Goal: Find specific page/section: Find specific page/section

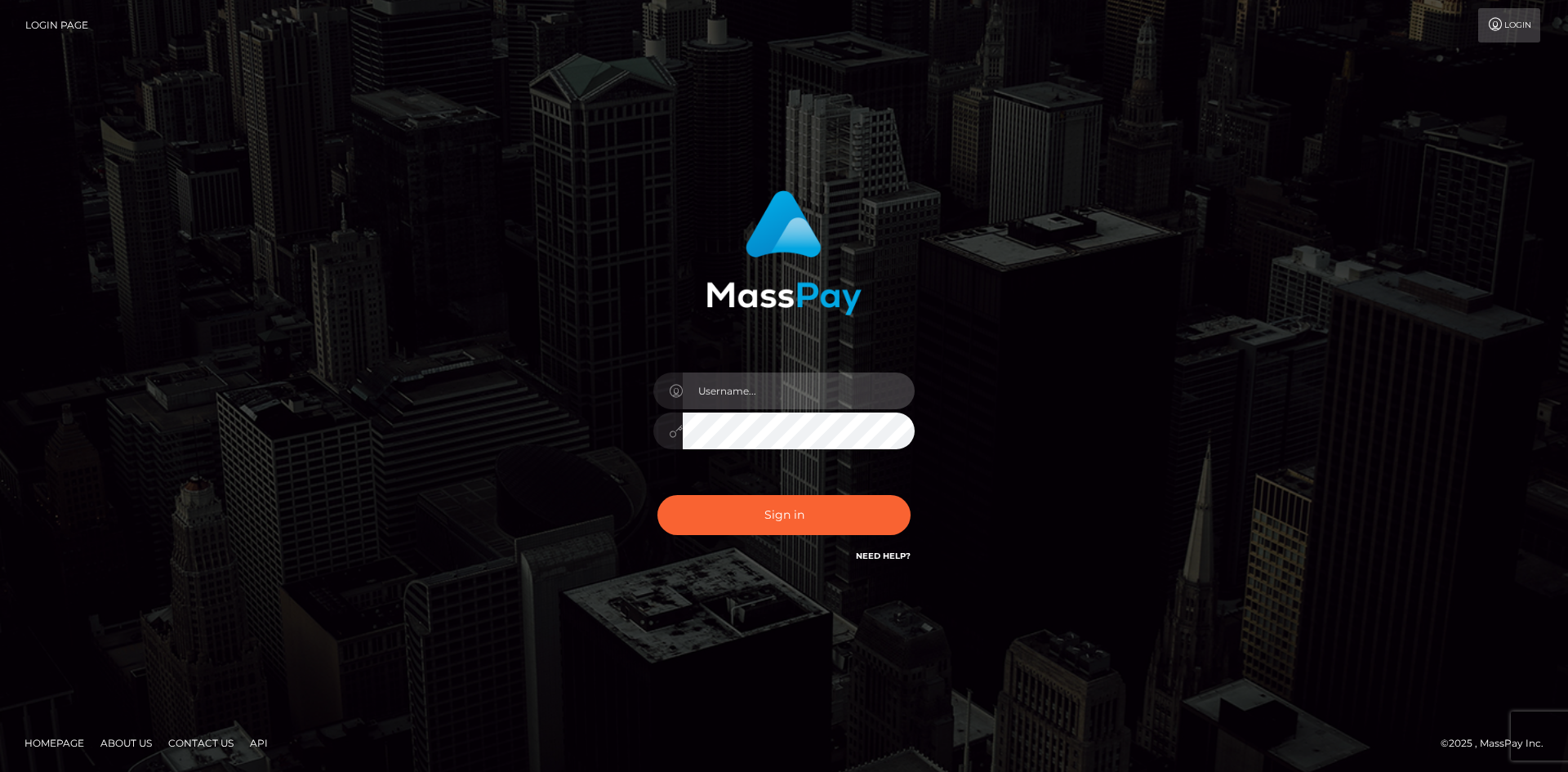
click at [690, 396] on input "text" at bounding box center [799, 390] width 232 height 37
type input "pranav"
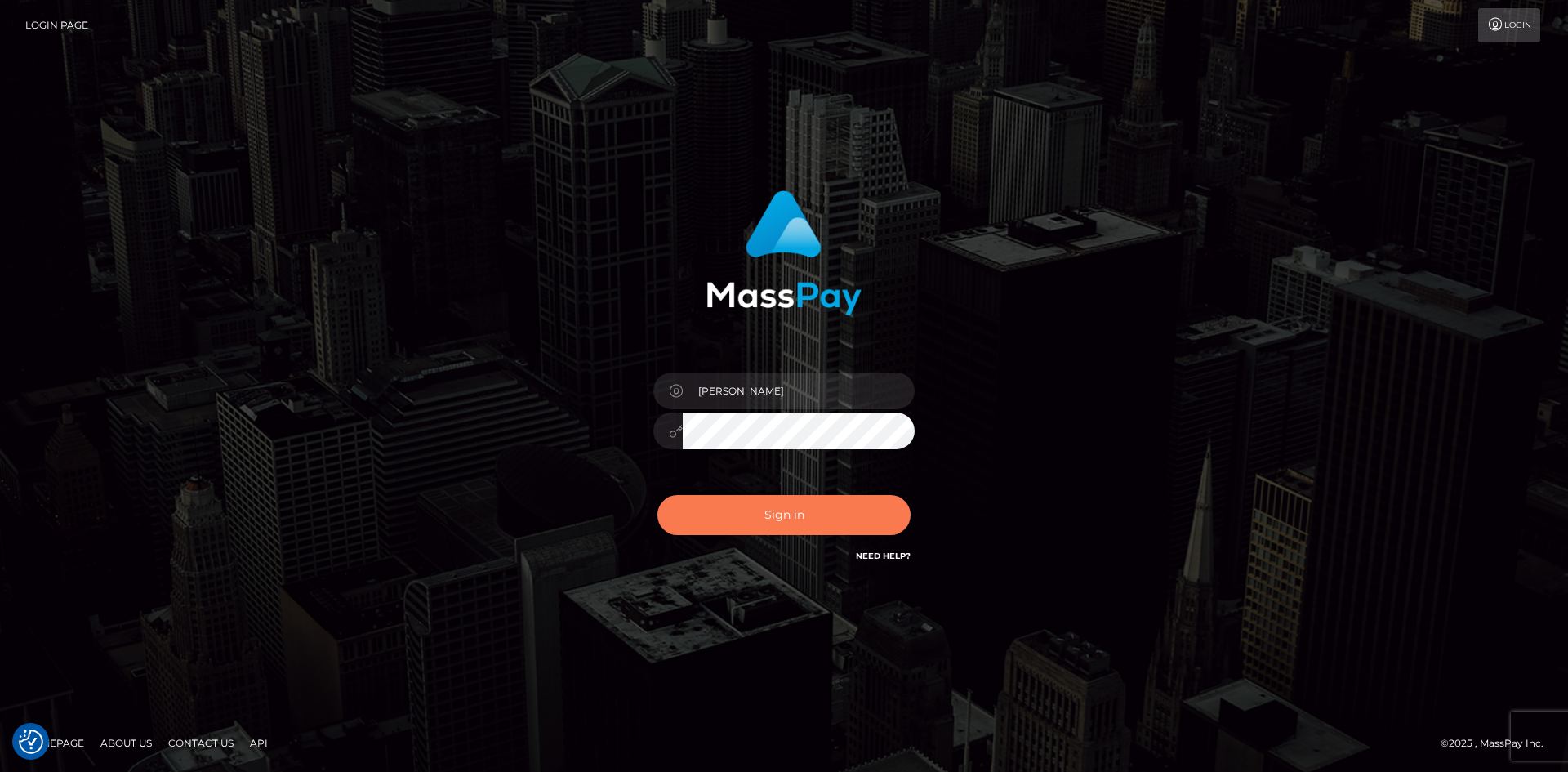
click at [720, 524] on button "Sign in" at bounding box center [784, 515] width 254 height 40
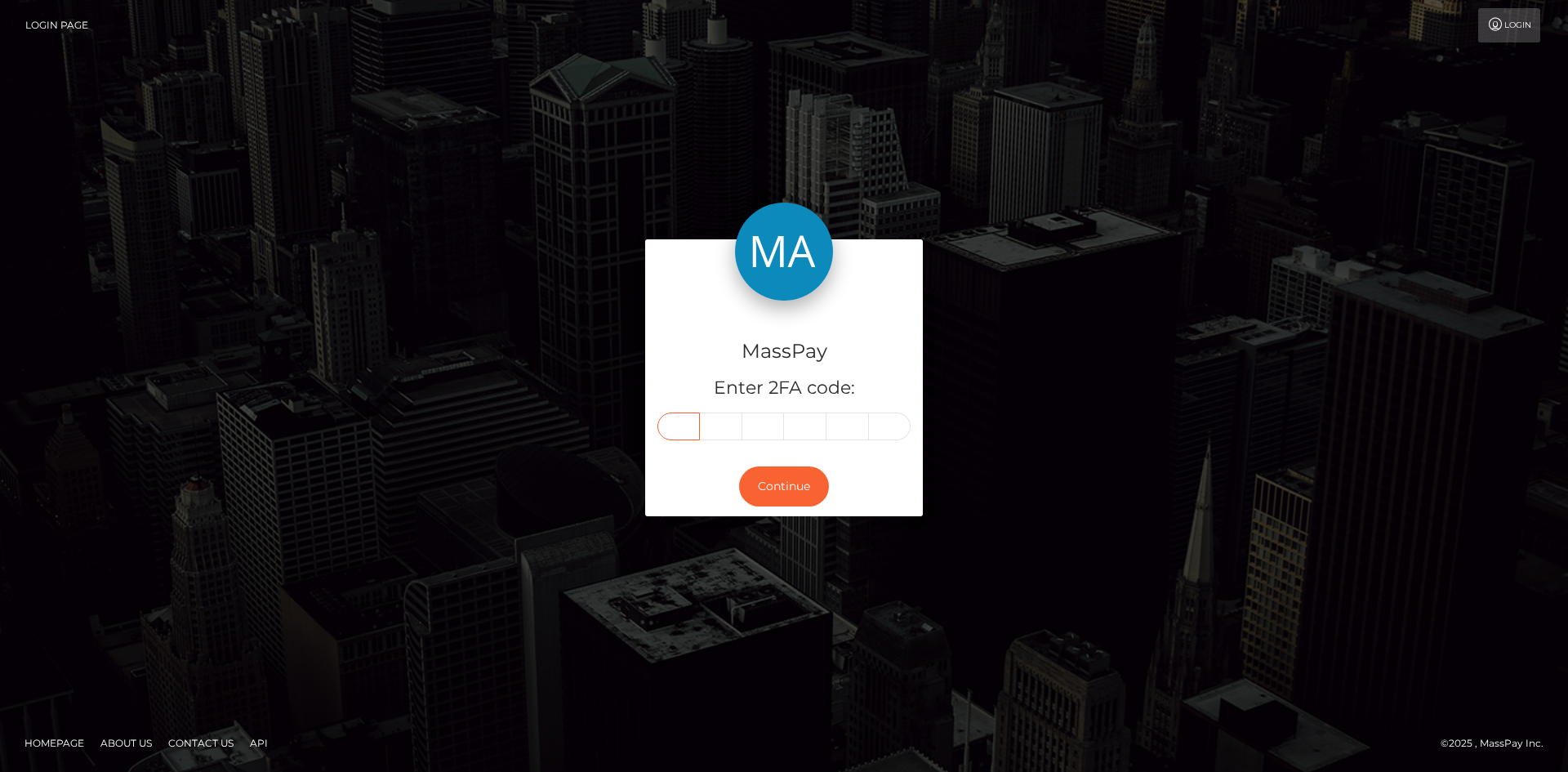
click at [684, 424] on input "text" at bounding box center [678, 426] width 42 height 28
type input "5"
type input "1"
type input "7"
type input "1"
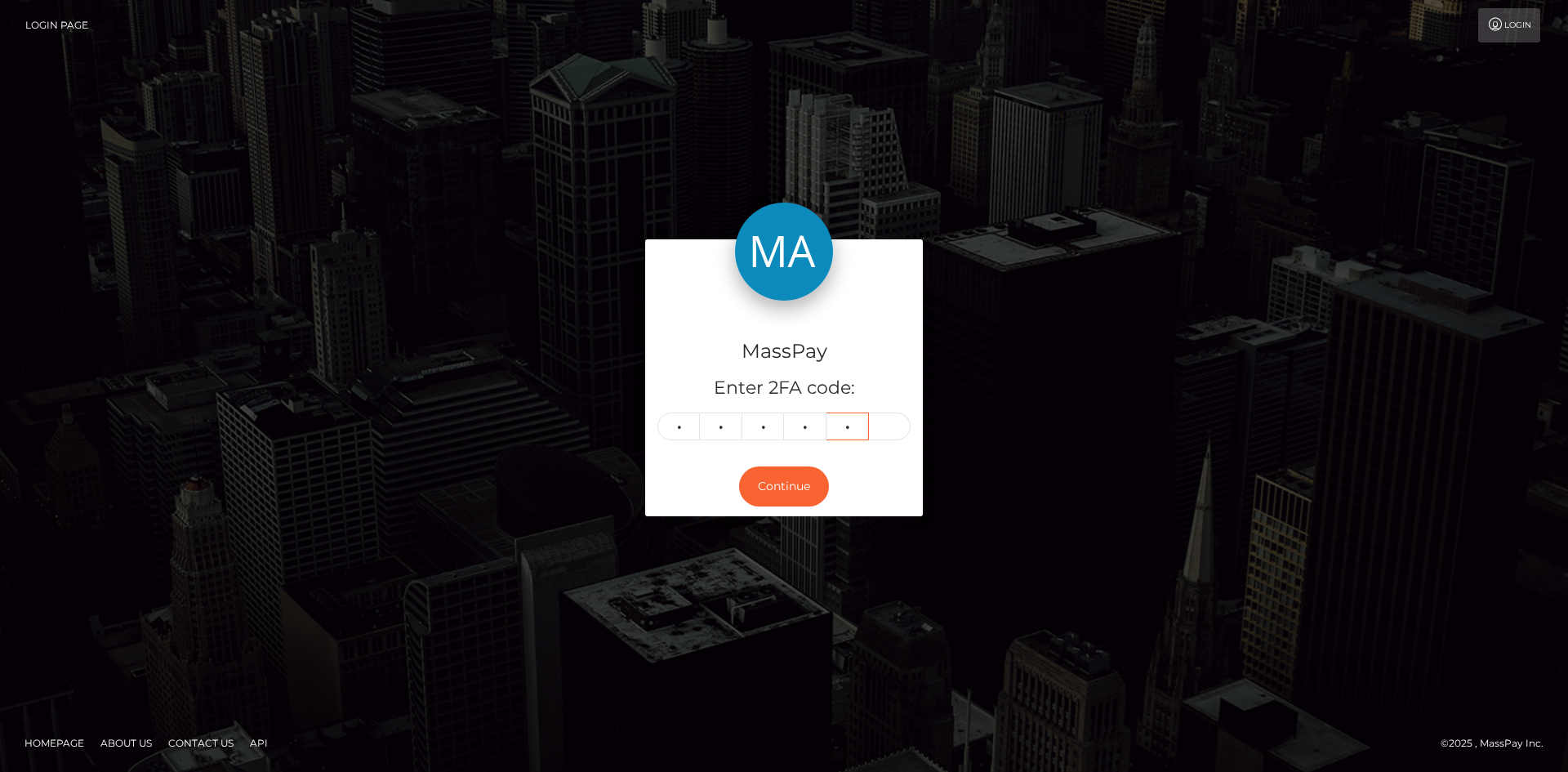
type input "8"
type input "6"
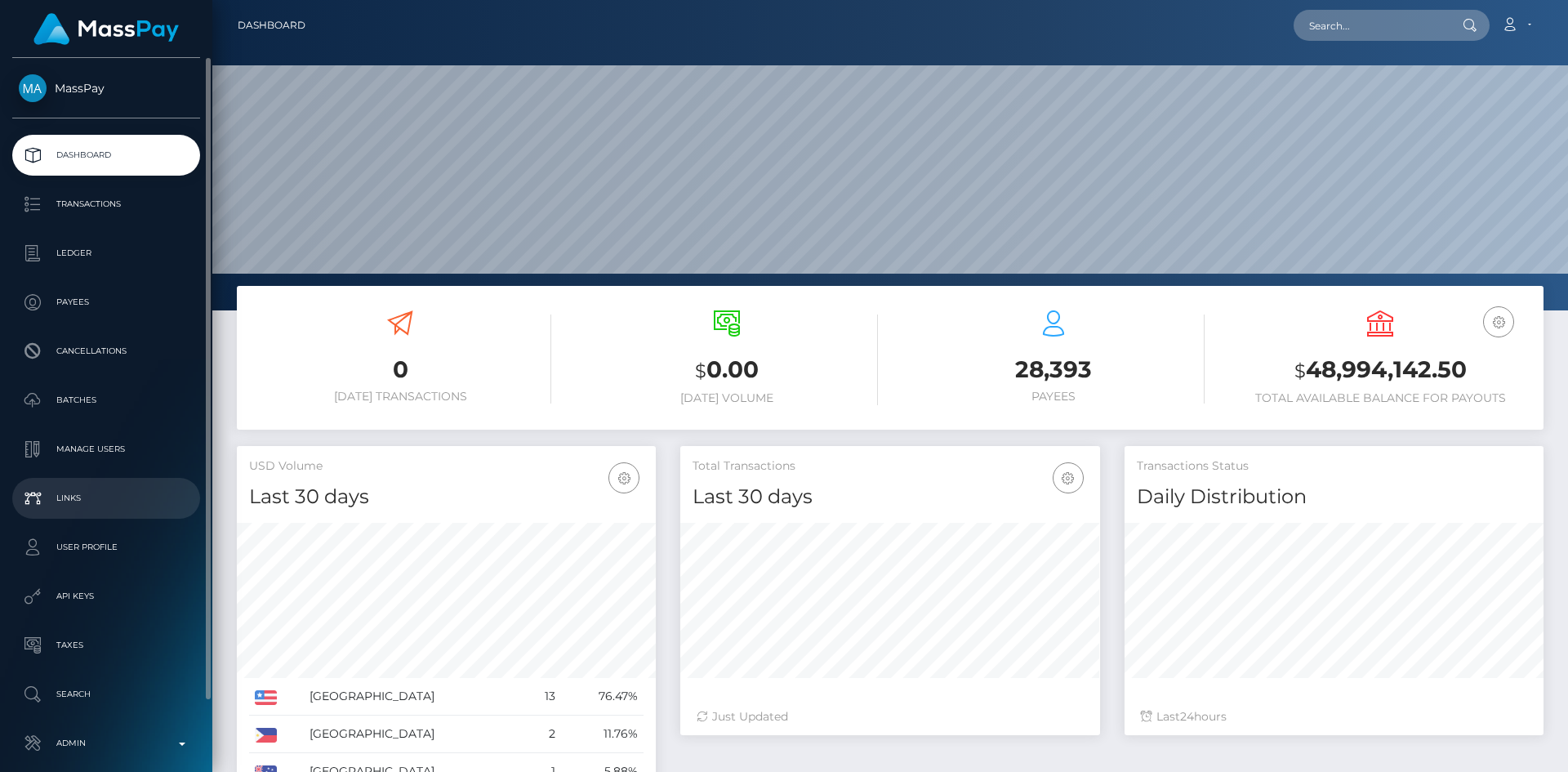
scroll to position [77, 0]
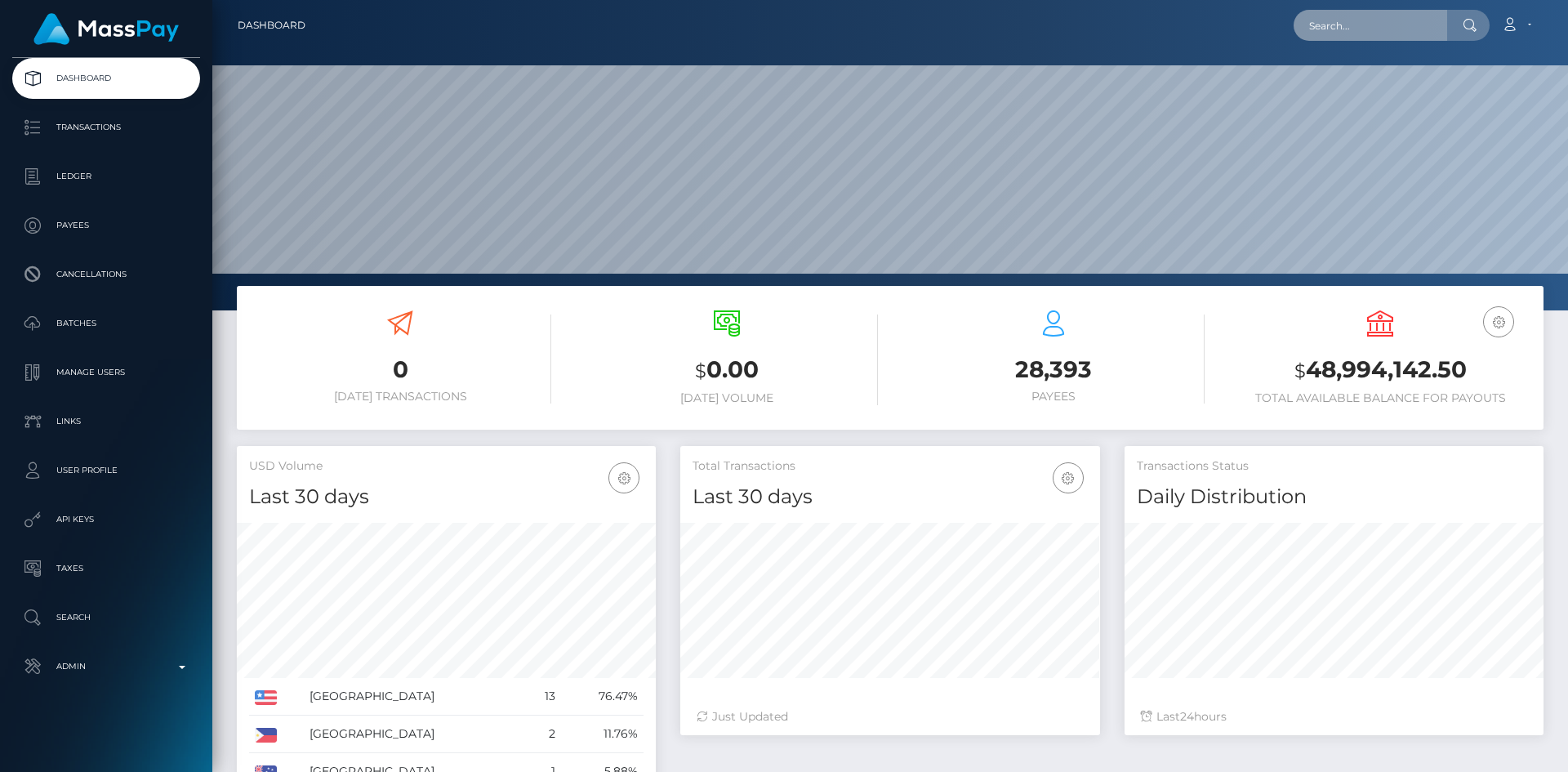
click at [1331, 17] on input "text" at bounding box center [1370, 25] width 154 height 31
paste input "e8c4c884-6e49-11f0-87f1-0266f44cc279"
type input "e8c4c884-6e49-11f0-87f1-0266f44cc279"
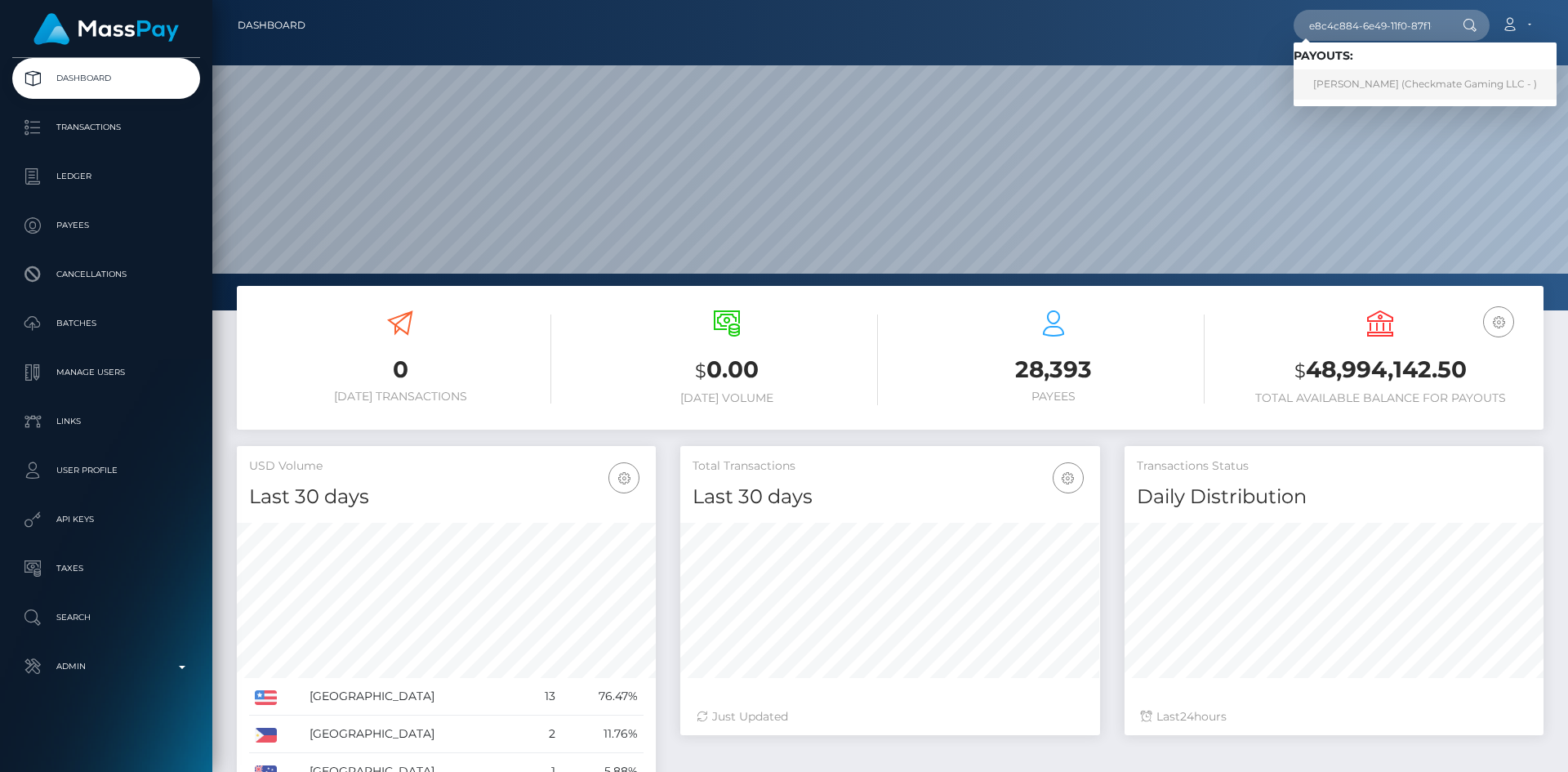
click at [1369, 90] on link "Luke Miranda (Checkmate Gaming LLC - )" at bounding box center [1425, 84] width 263 height 30
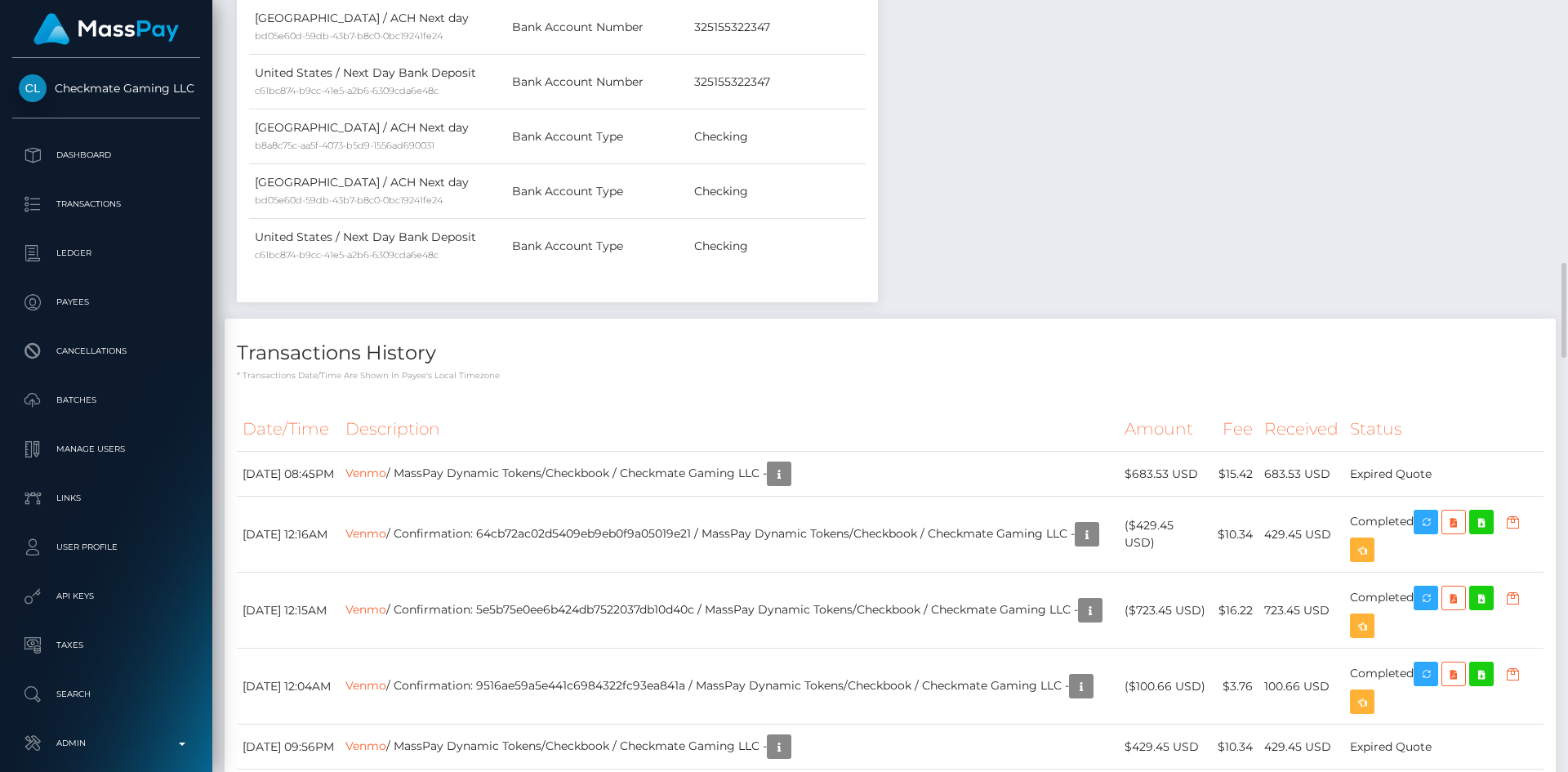
scroll to position [1470, 0]
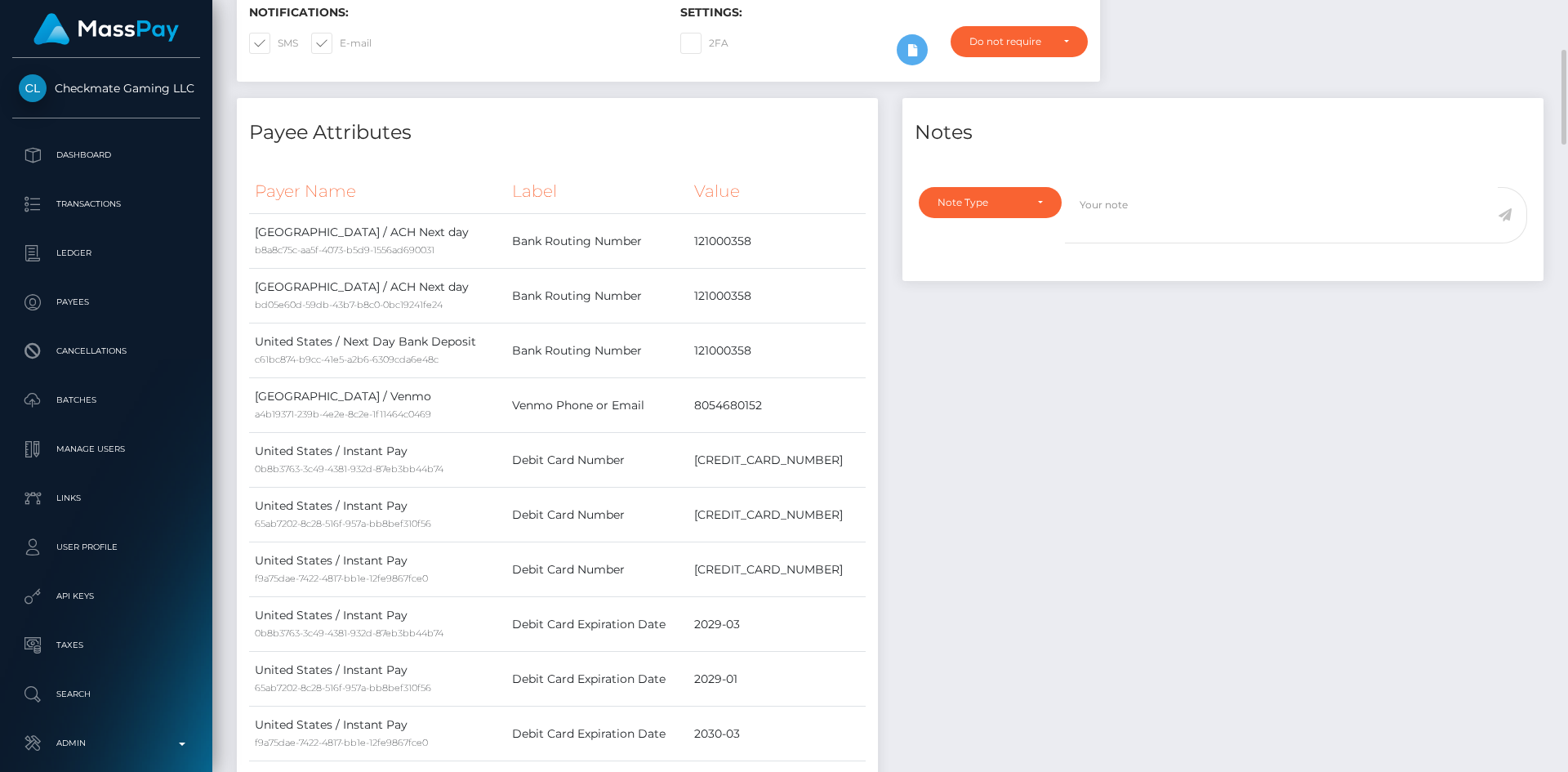
scroll to position [0, 0]
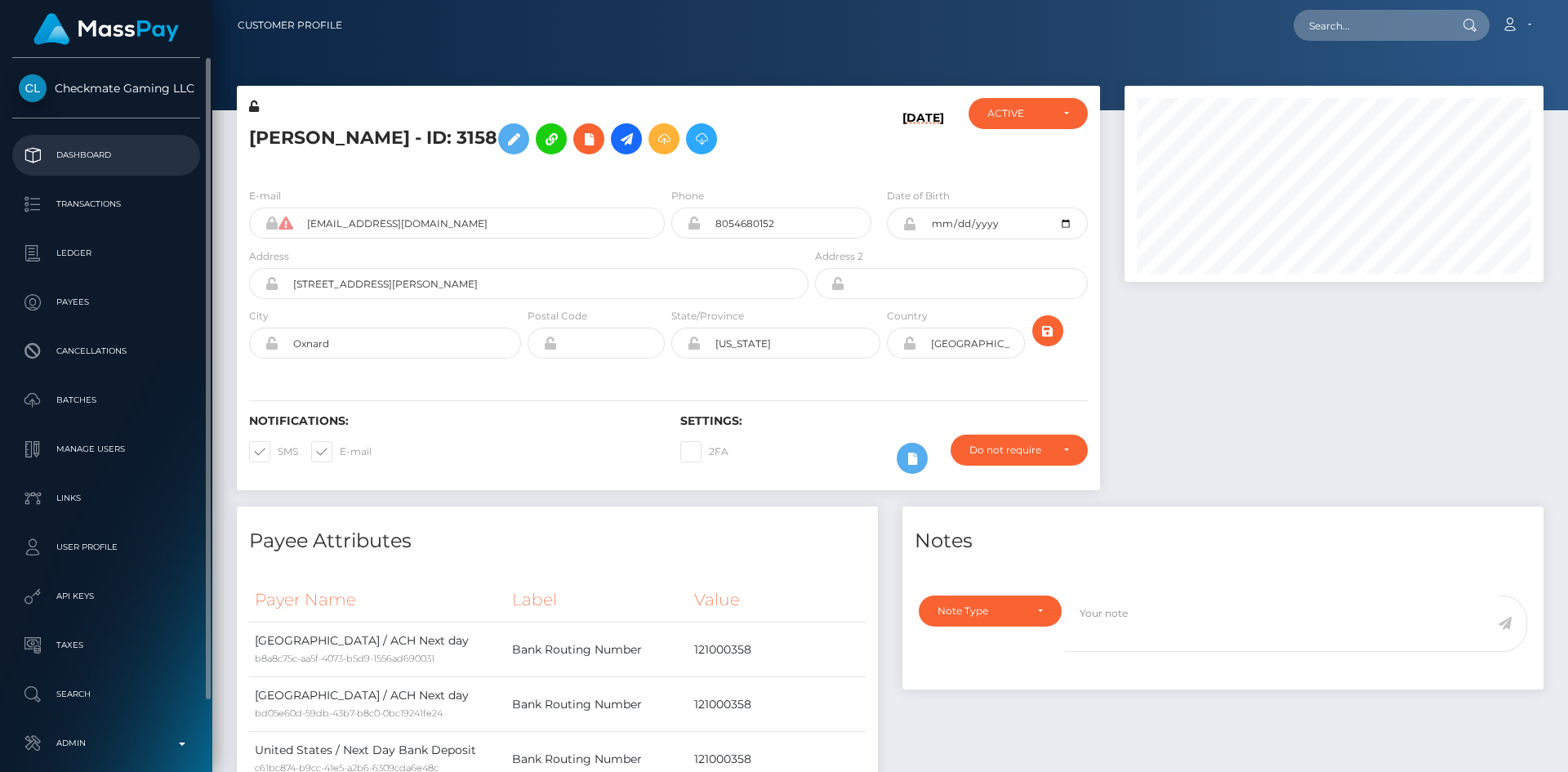
click at [107, 156] on p "Dashboard" at bounding box center [106, 155] width 175 height 25
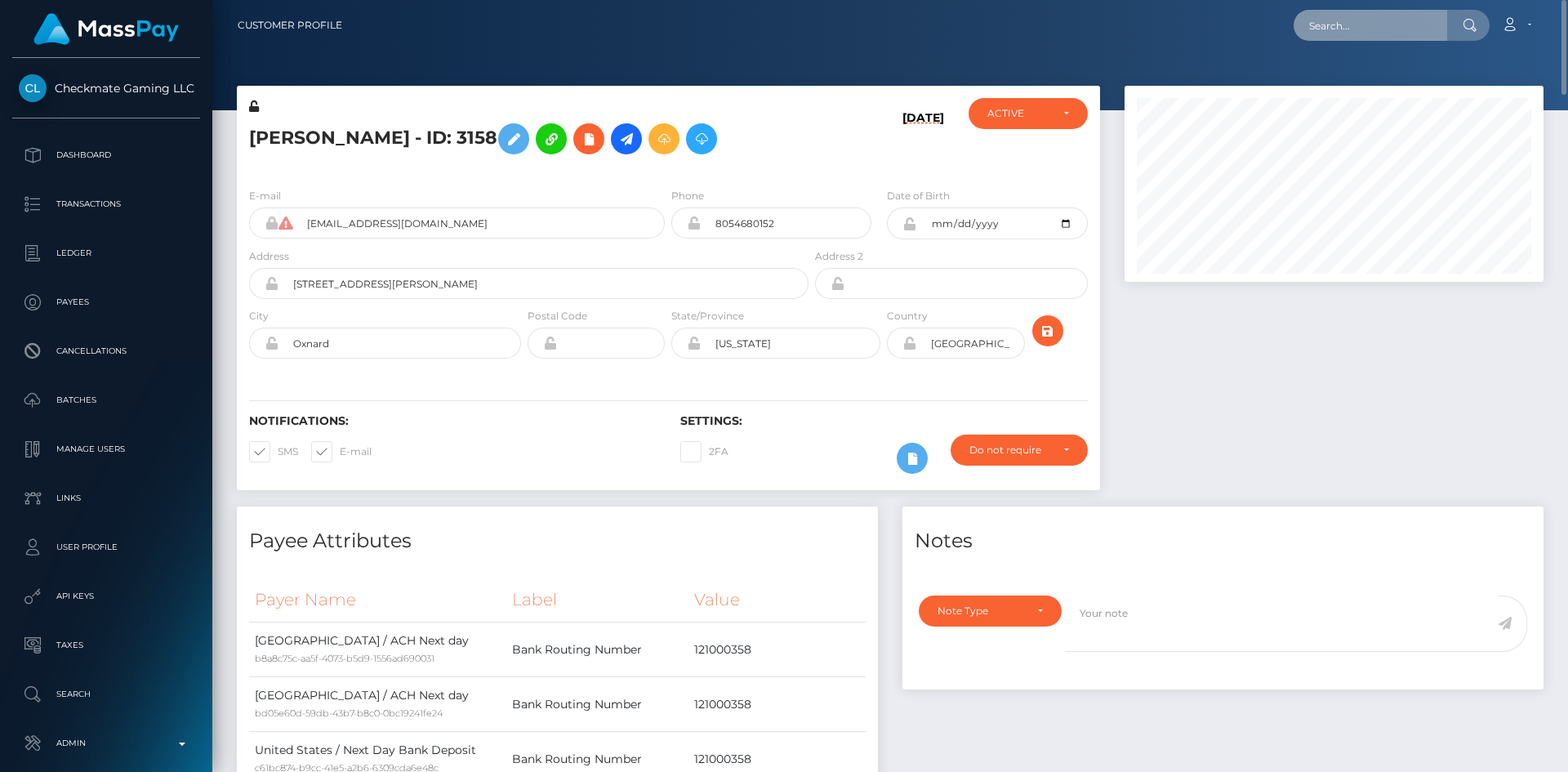
click at [1334, 24] on input "text" at bounding box center [1370, 25] width 154 height 31
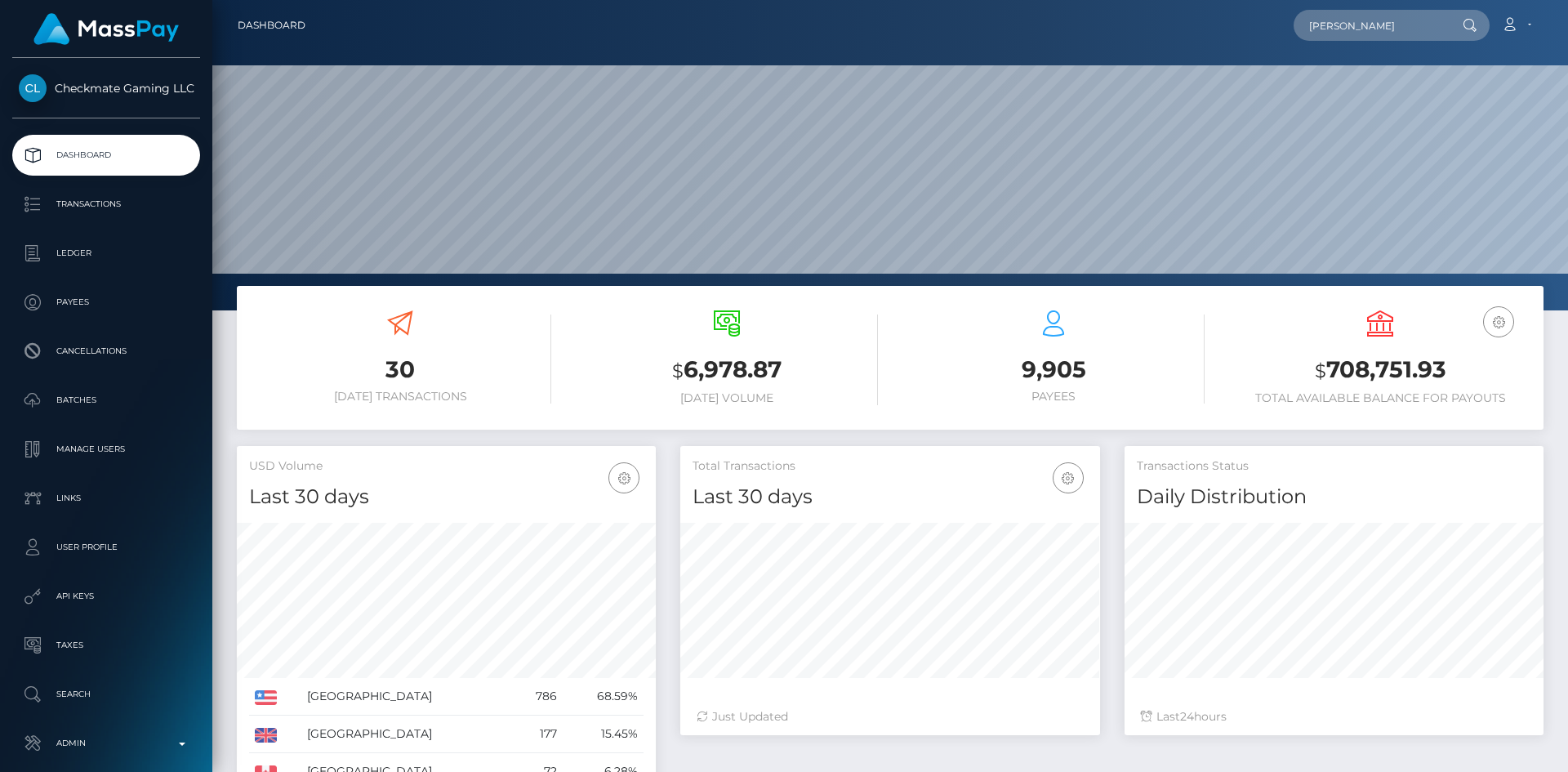
scroll to position [290, 420]
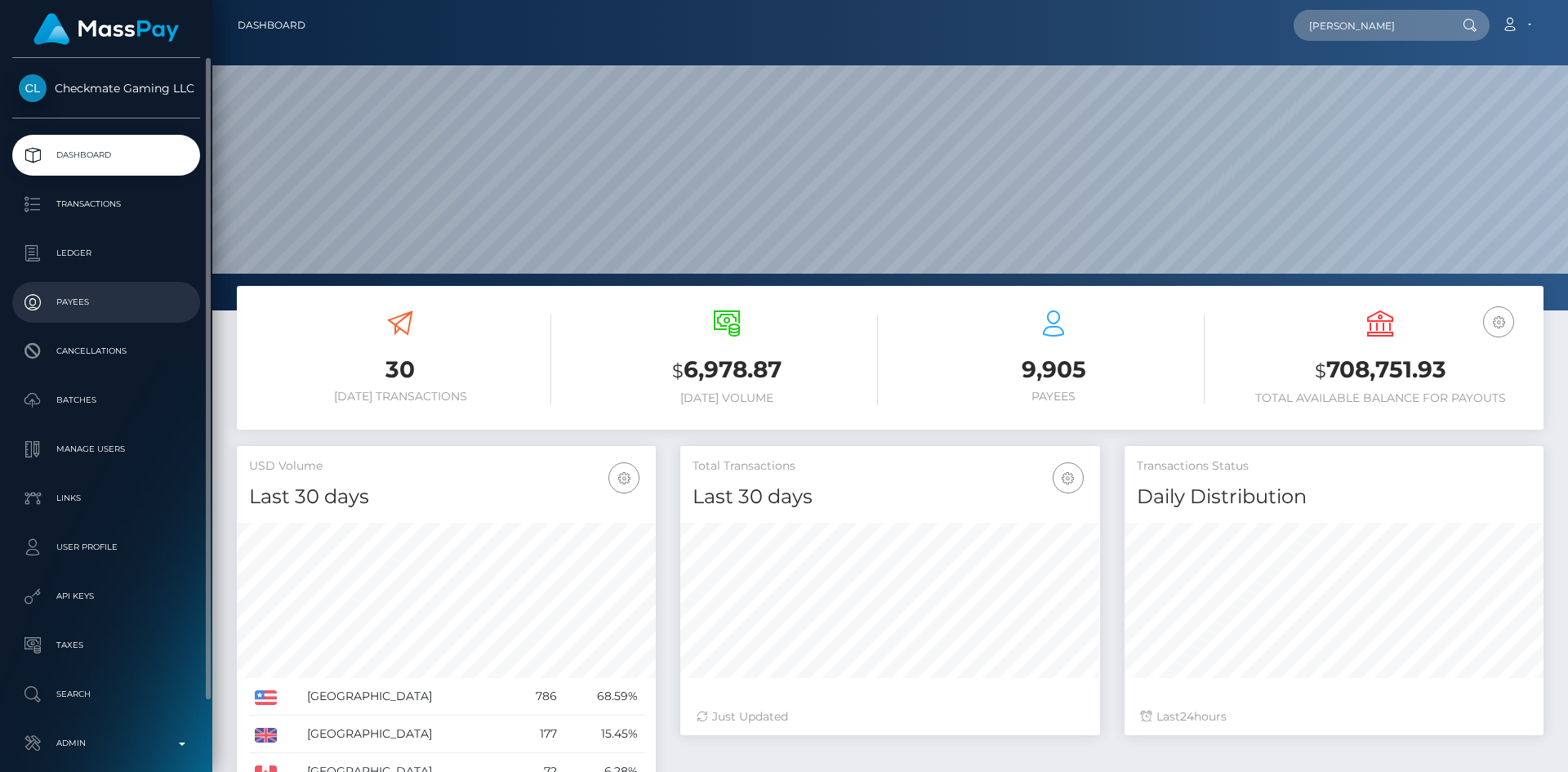
type input "[PERSON_NAME]"
click at [74, 308] on p "Payees" at bounding box center [106, 302] width 175 height 25
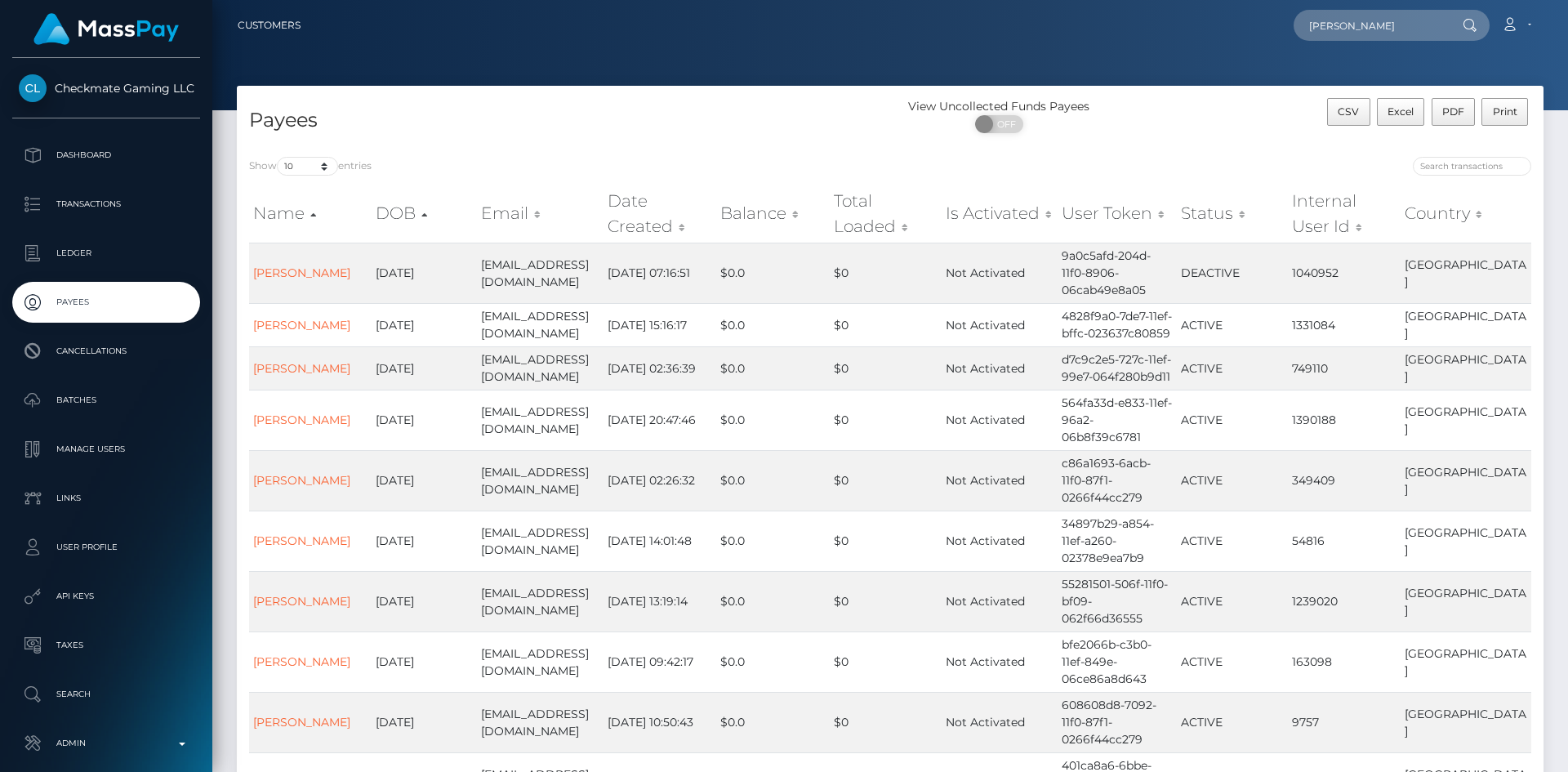
type input "[PERSON_NAME]"
click at [1468, 25] on icon at bounding box center [1470, 25] width 14 height 13
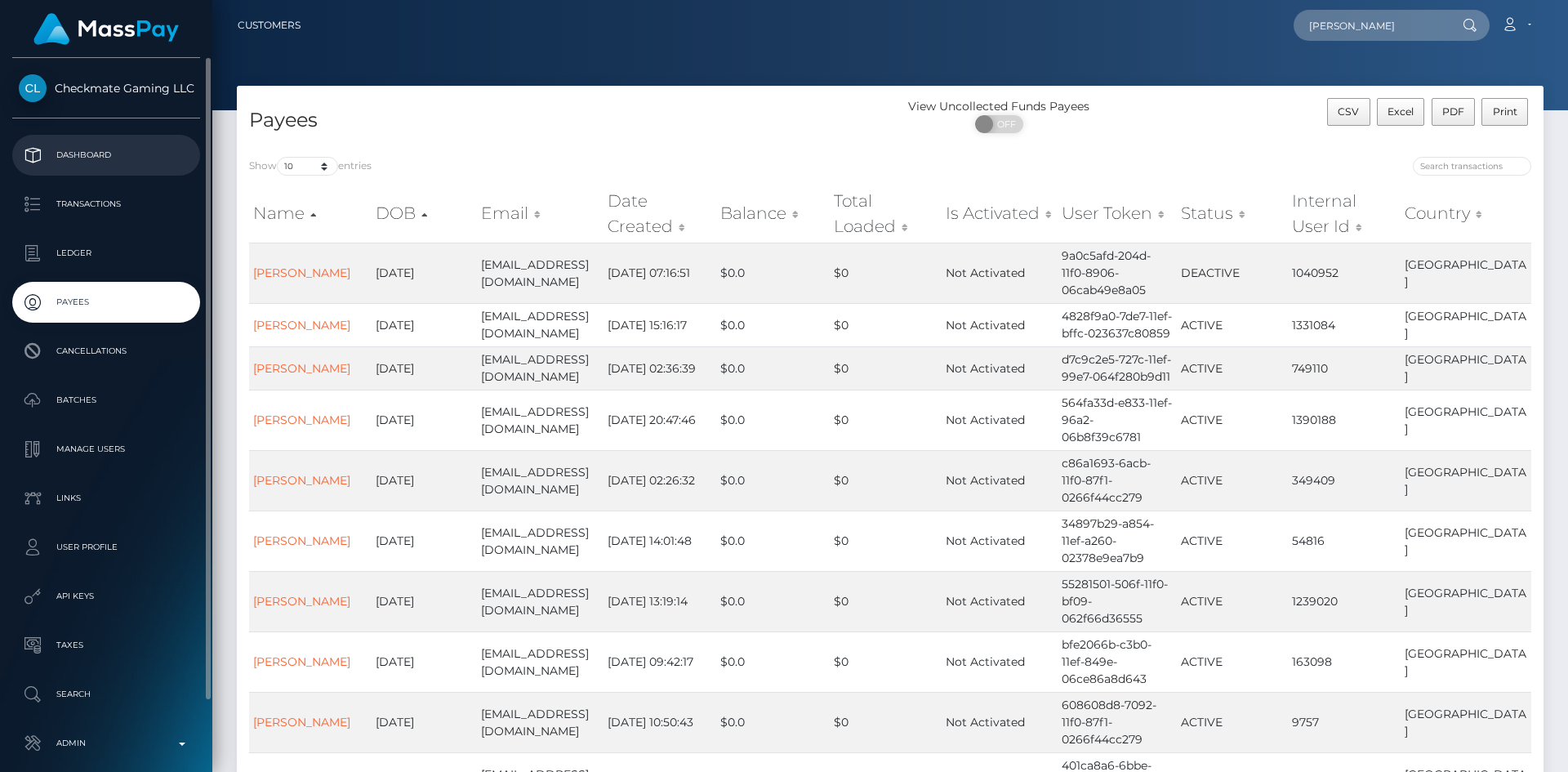
click at [81, 155] on p "Dashboard" at bounding box center [106, 155] width 175 height 25
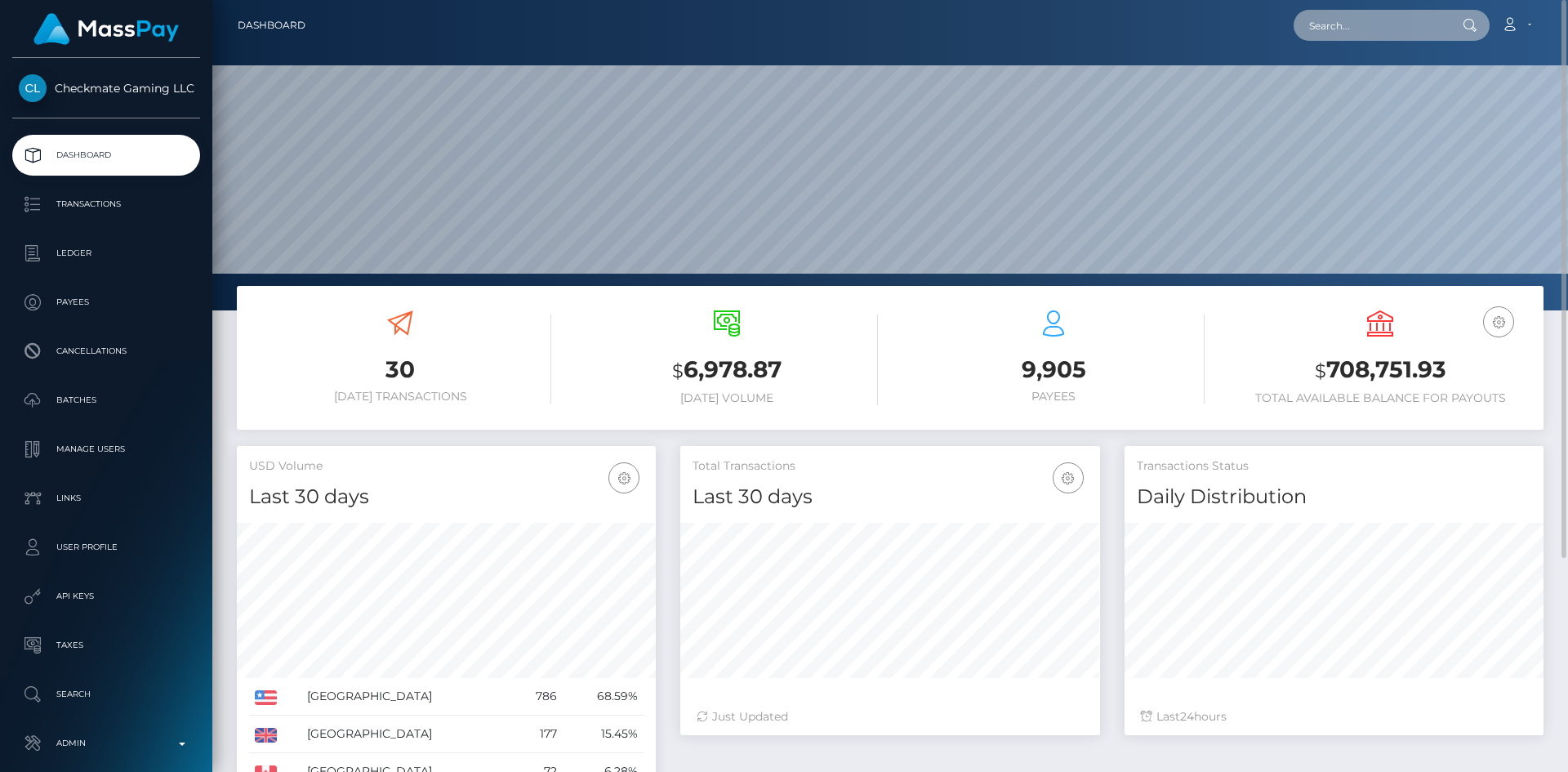
click at [1315, 25] on input "text" at bounding box center [1370, 25] width 154 height 31
paste input "ad8c9a8f-7185-11f0-87f1-0266f44cc279"
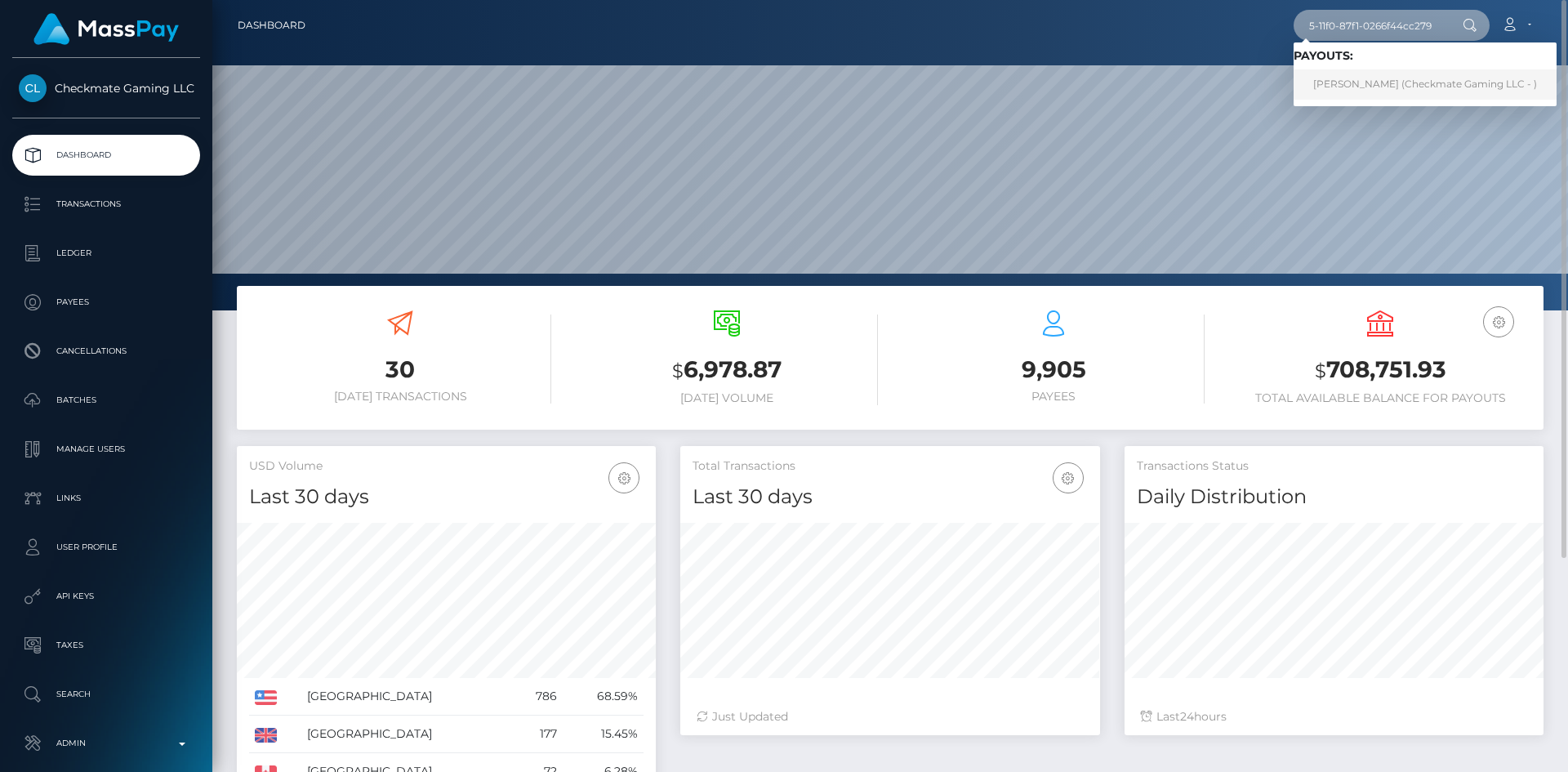
type input "ad8c9a8f-7185-11f0-87f1-0266f44cc279"
click at [1410, 73] on link "Dawson Coorey (Checkmate Gaming LLC - )" at bounding box center [1425, 84] width 263 height 30
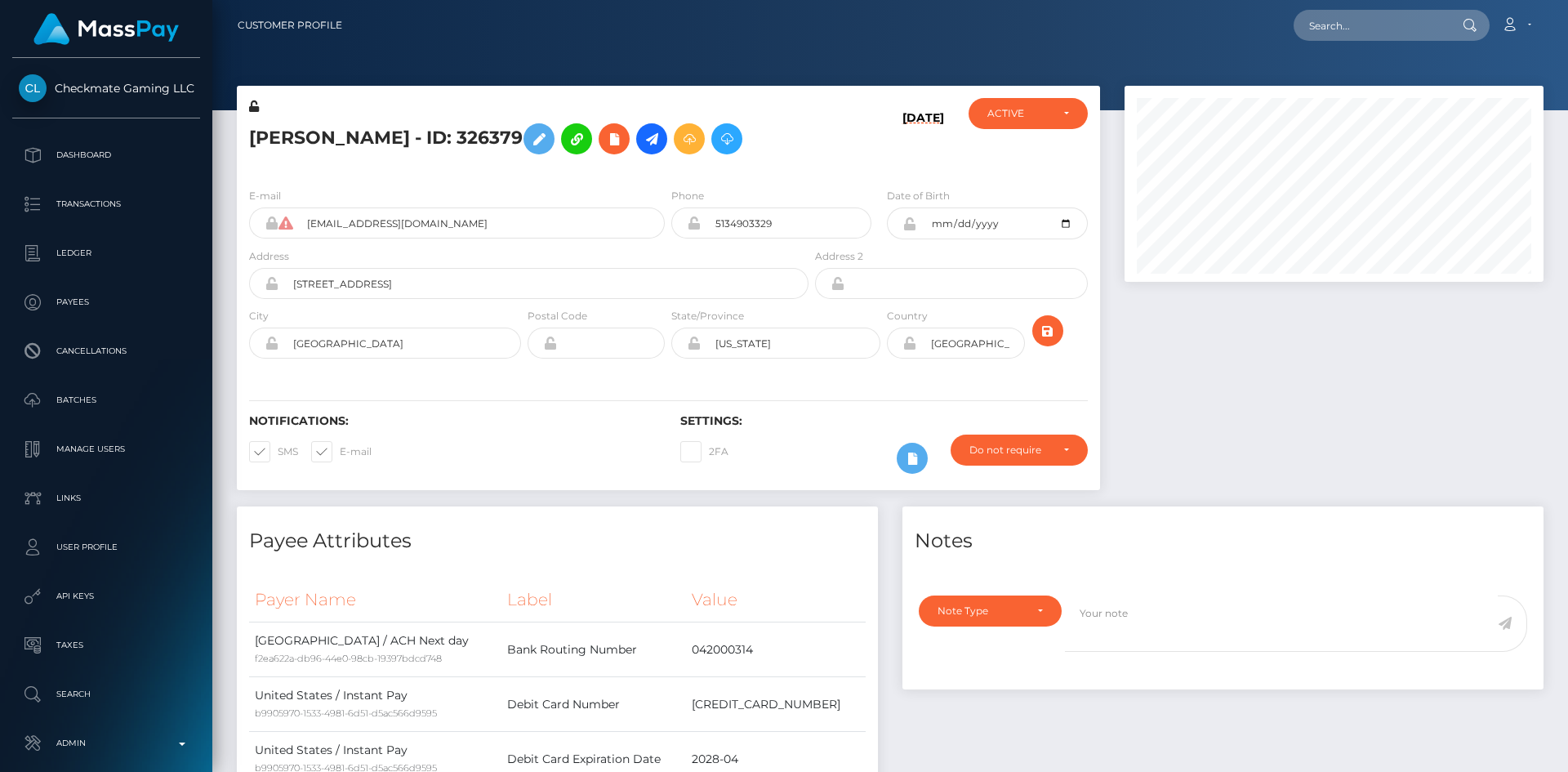
scroll to position [196, 420]
click at [1193, 333] on div at bounding box center [1334, 296] width 444 height 420
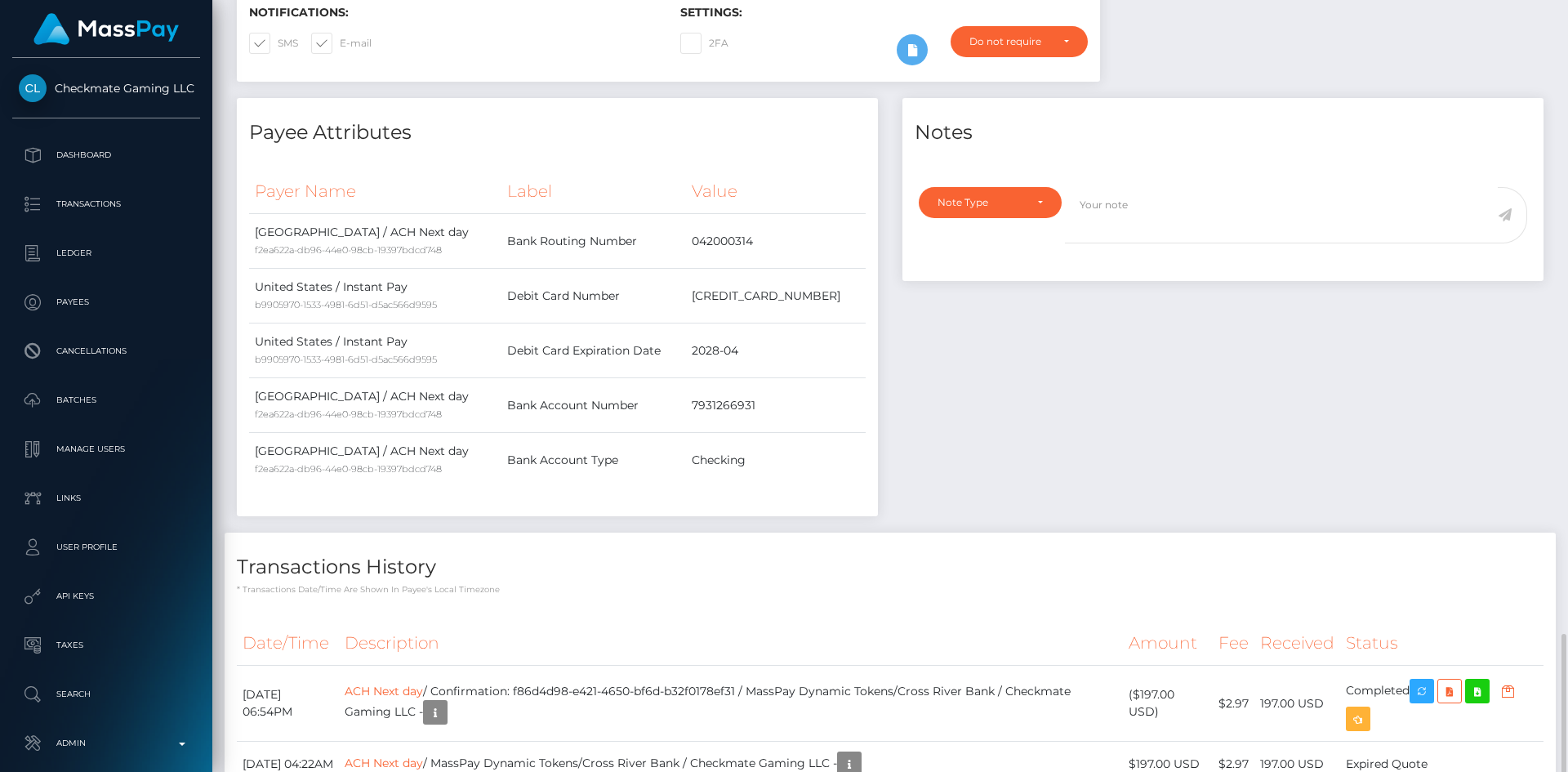
scroll to position [680, 0]
